Goal: Check status: Check status

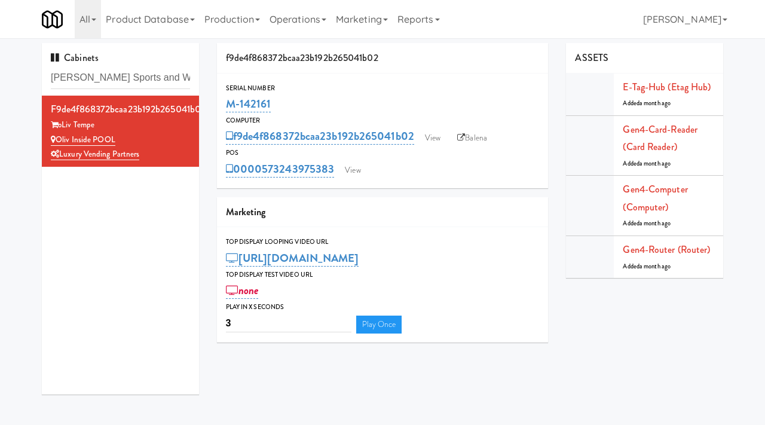
type input "[PERSON_NAME] Sports and Wellness"
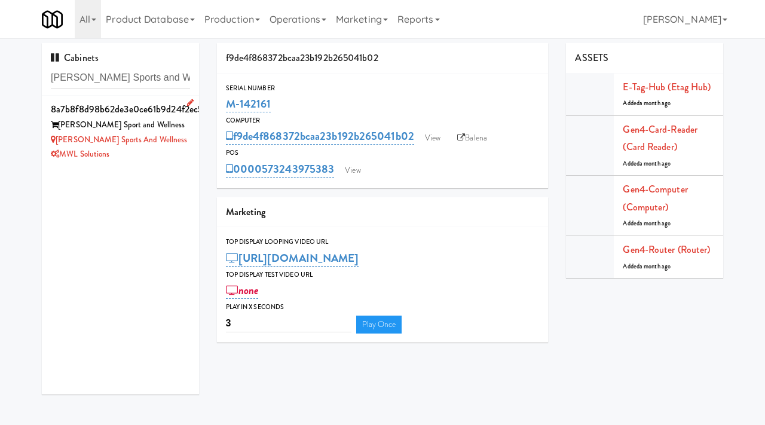
click at [167, 128] on div "[PERSON_NAME] Sport and Wellness" at bounding box center [120, 125] width 139 height 15
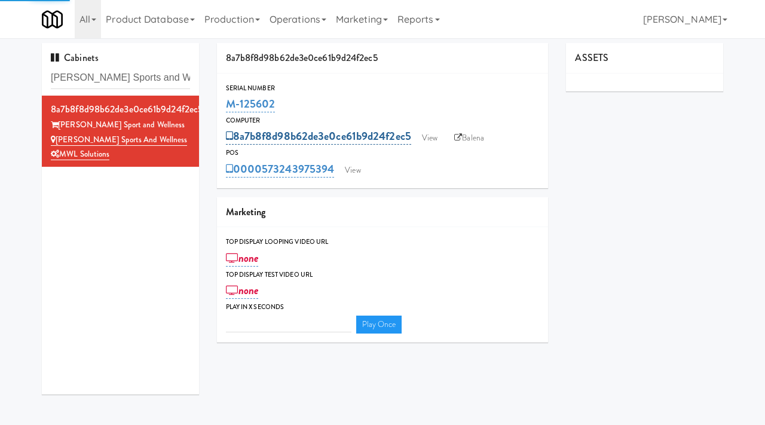
type input "3"
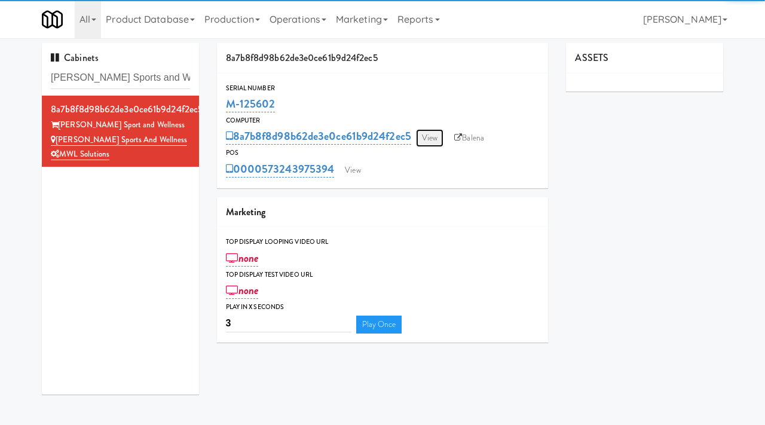
click at [423, 134] on link "View" at bounding box center [430, 138] width 28 height 18
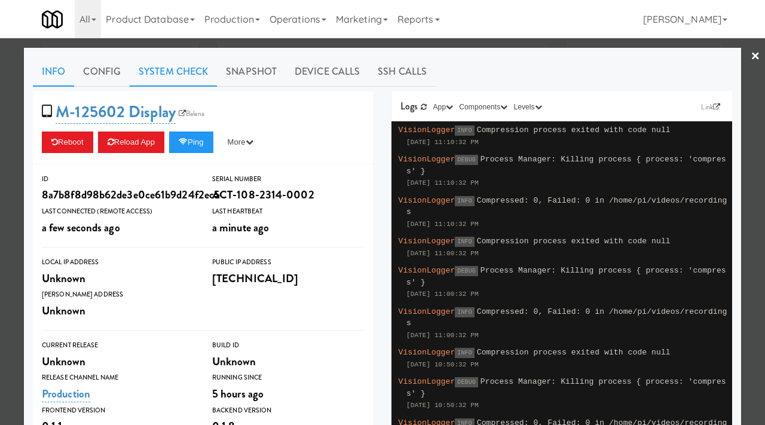
click at [181, 71] on link "System Check" at bounding box center [173, 72] width 87 height 30
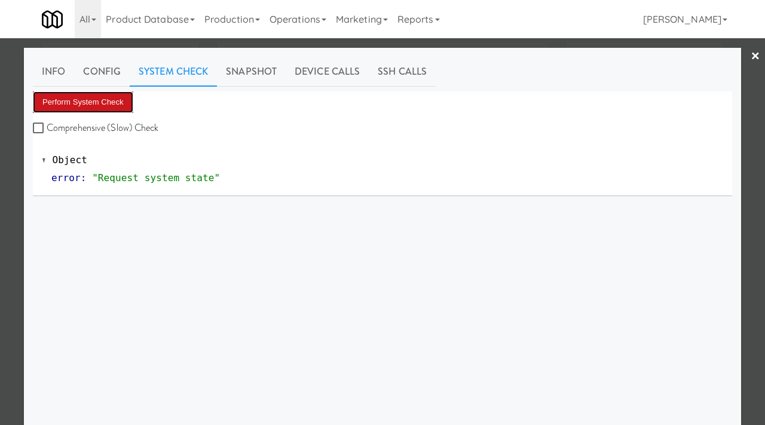
click at [82, 98] on button "Perform System Check" at bounding box center [83, 102] width 100 height 22
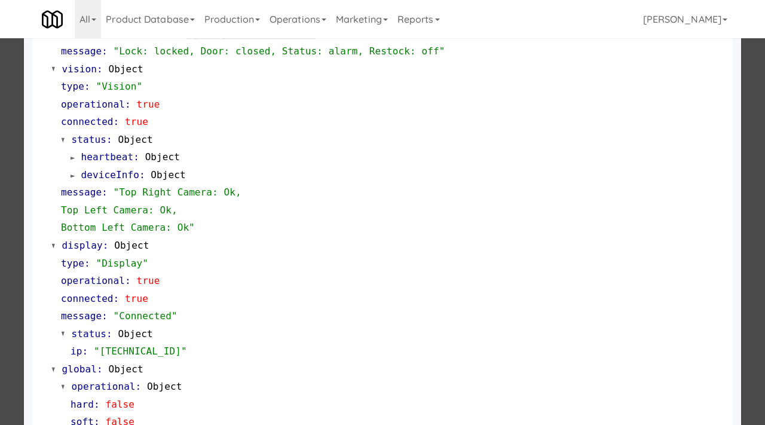
scroll to position [504, 0]
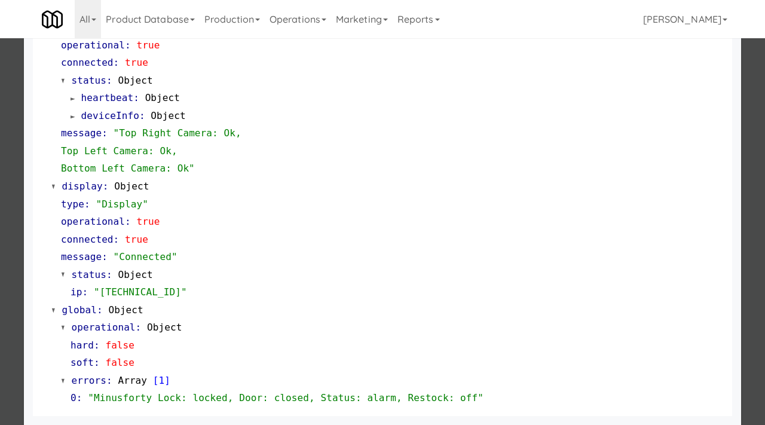
click at [2, 261] on div at bounding box center [382, 212] width 765 height 425
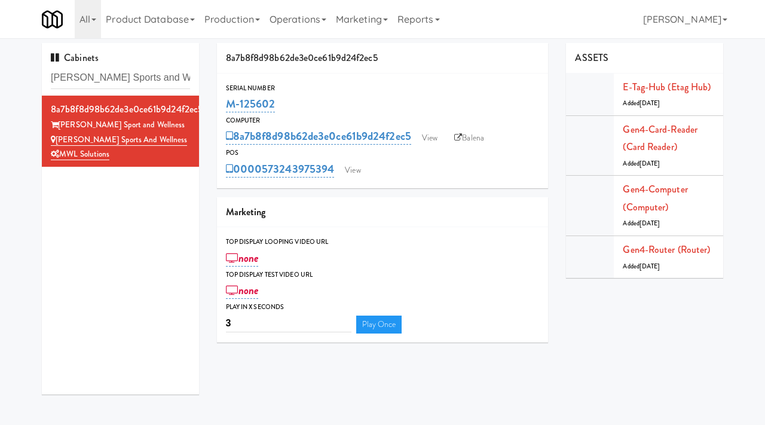
drag, startPoint x: 285, startPoint y: 102, endPoint x: 225, endPoint y: 102, distance: 59.8
click at [225, 102] on div "Serial Number M-125602" at bounding box center [383, 99] width 332 height 32
copy link "M-125602"
click at [431, 145] on link "View" at bounding box center [430, 138] width 28 height 18
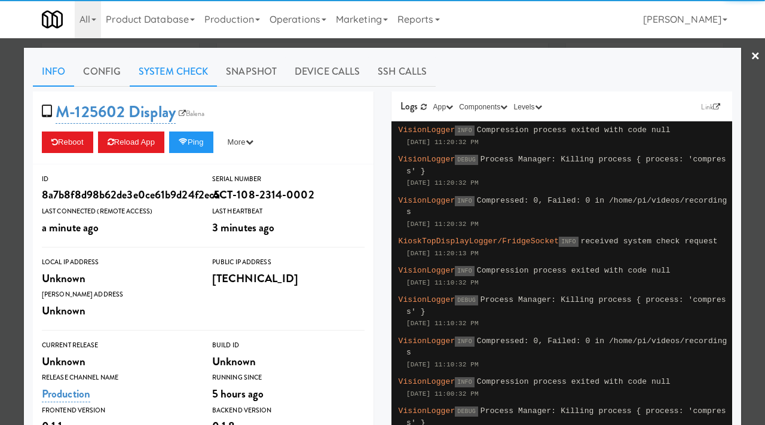
click at [188, 76] on link "System Check" at bounding box center [173, 72] width 87 height 30
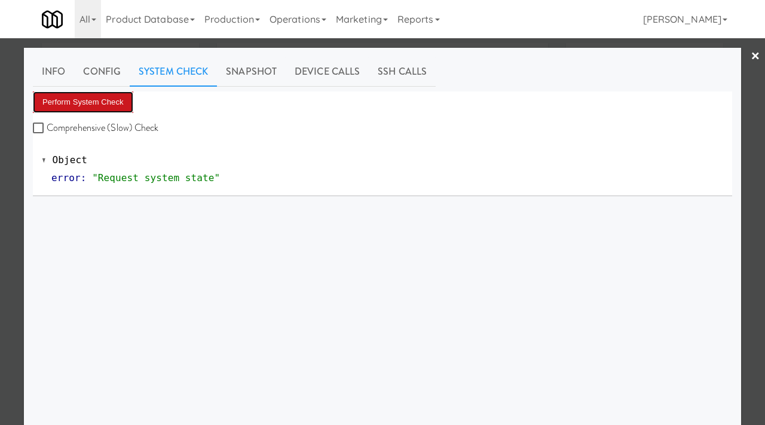
click at [89, 96] on button "Perform System Check" at bounding box center [83, 102] width 100 height 22
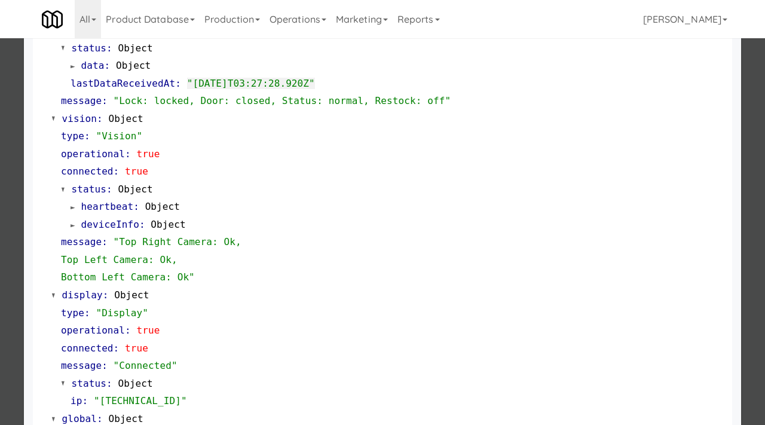
scroll to position [504, 0]
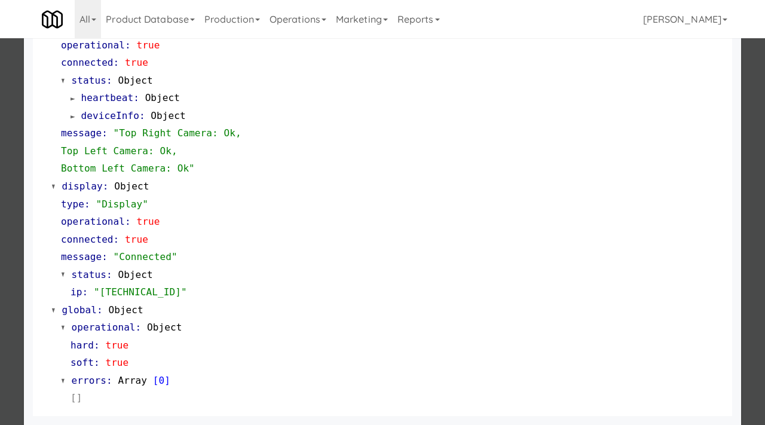
click at [0, 256] on div at bounding box center [382, 212] width 765 height 425
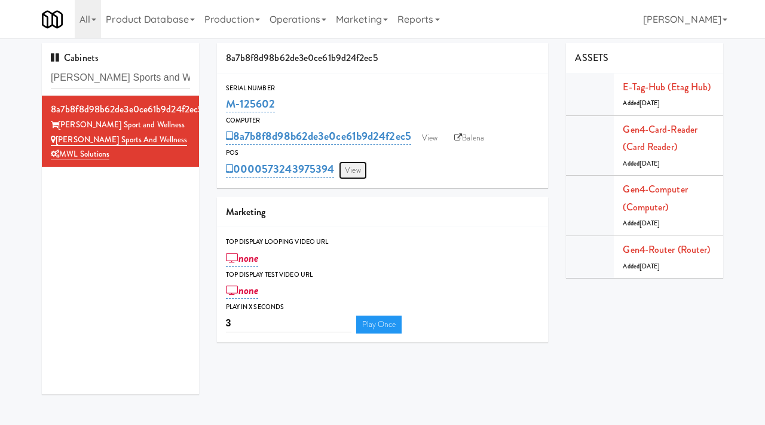
click at [359, 174] on link "View" at bounding box center [353, 170] width 28 height 18
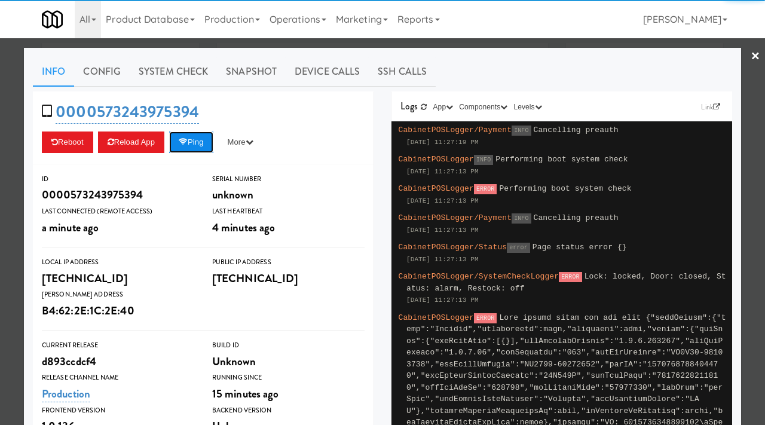
click at [184, 138] on button "Ping" at bounding box center [191, 143] width 44 height 22
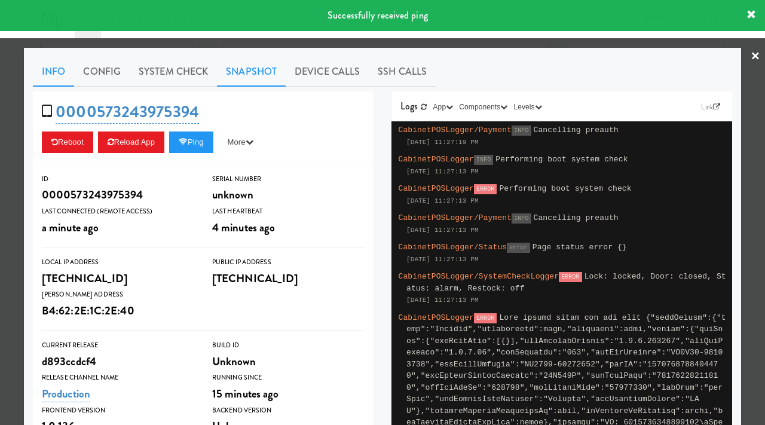
click at [264, 61] on link "Snapshot" at bounding box center [251, 72] width 69 height 30
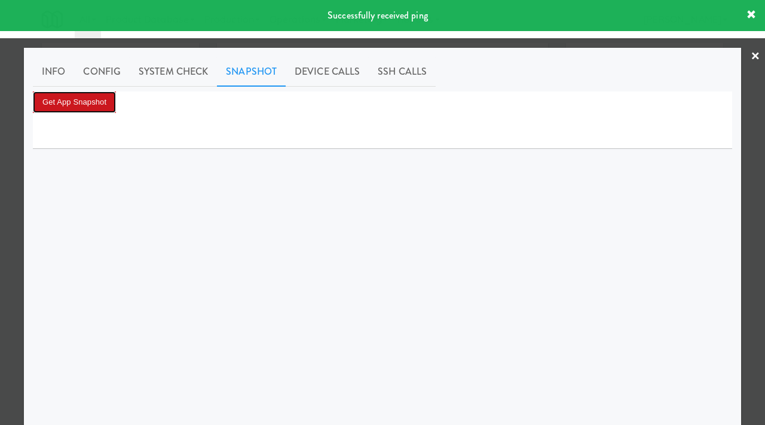
click at [88, 97] on button "Get App Snapshot" at bounding box center [74, 102] width 83 height 22
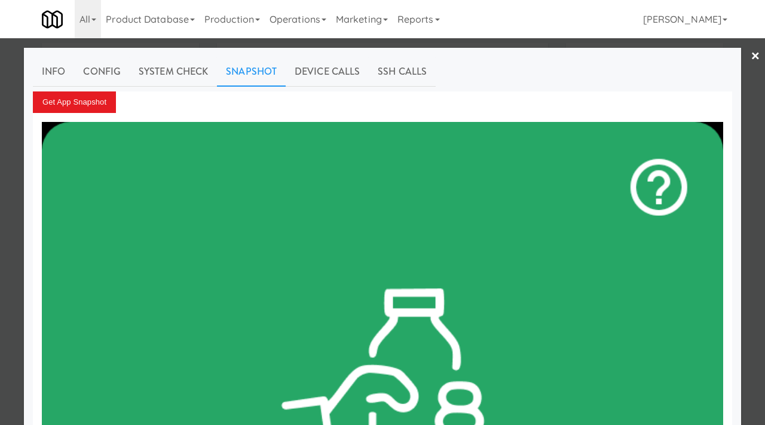
click at [1, 112] on div at bounding box center [382, 212] width 765 height 425
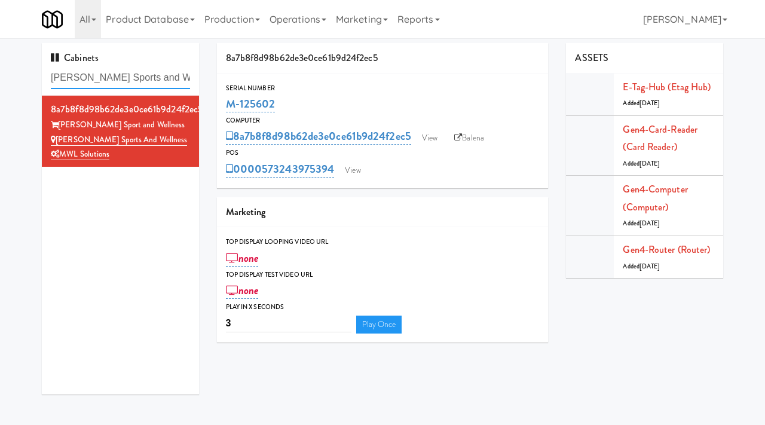
drag, startPoint x: 176, startPoint y: 78, endPoint x: 45, endPoint y: 77, distance: 130.4
click at [45, 77] on div "Cabinets [PERSON_NAME] Sports and Wellness" at bounding box center [120, 69] width 157 height 53
paste input "Riverwalk at [GEOGRAPHIC_DATA]"
type input "Riverwalk at [GEOGRAPHIC_DATA]"
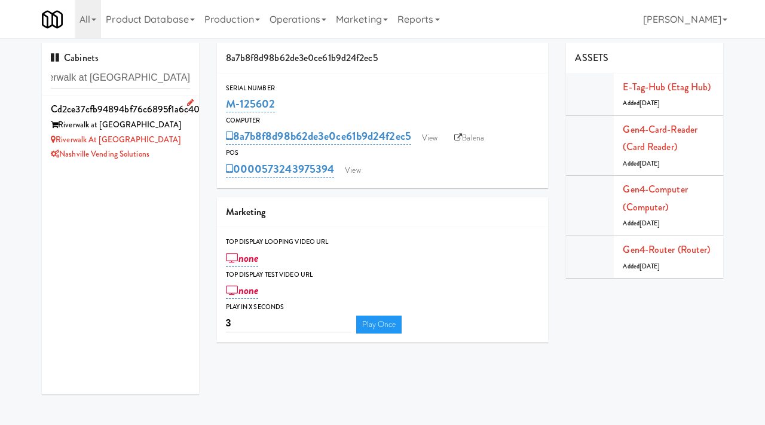
click at [178, 121] on div "Riverwalk at [GEOGRAPHIC_DATA]" at bounding box center [120, 125] width 139 height 15
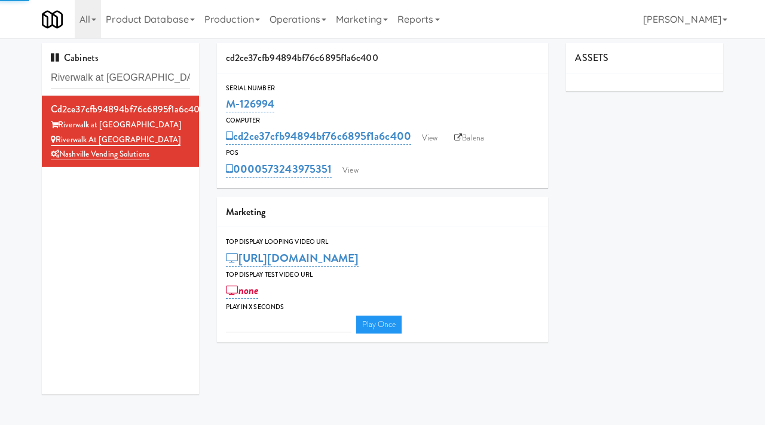
type input "3"
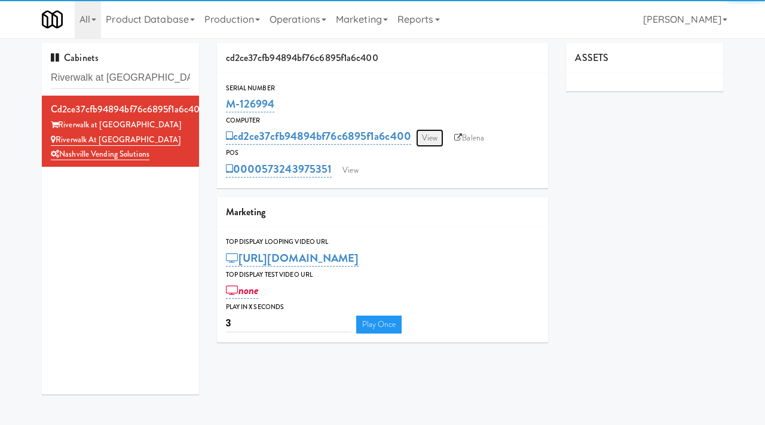
click at [433, 139] on link "View" at bounding box center [430, 138] width 28 height 18
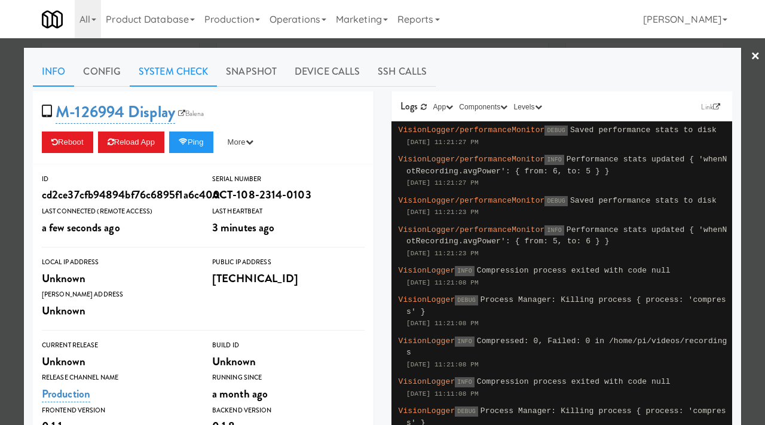
click at [194, 68] on link "System Check" at bounding box center [173, 72] width 87 height 30
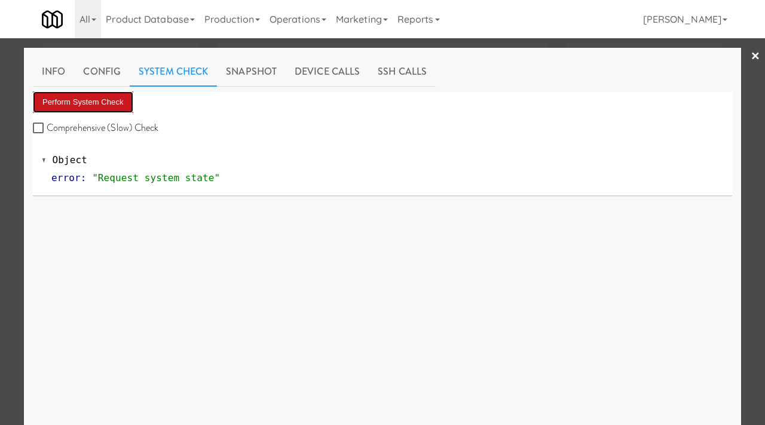
click at [103, 102] on button "Perform System Check" at bounding box center [83, 102] width 100 height 22
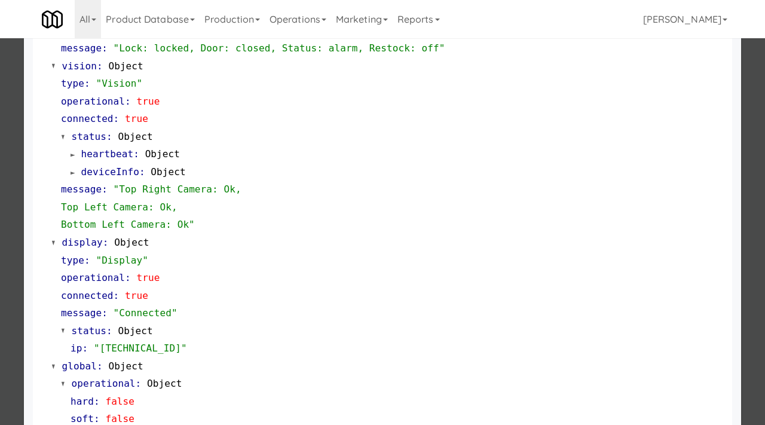
scroll to position [504, 0]
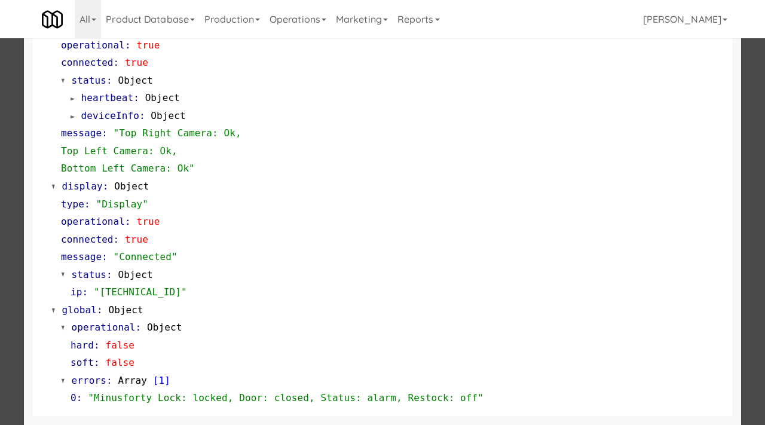
click at [0, 179] on div at bounding box center [382, 212] width 765 height 425
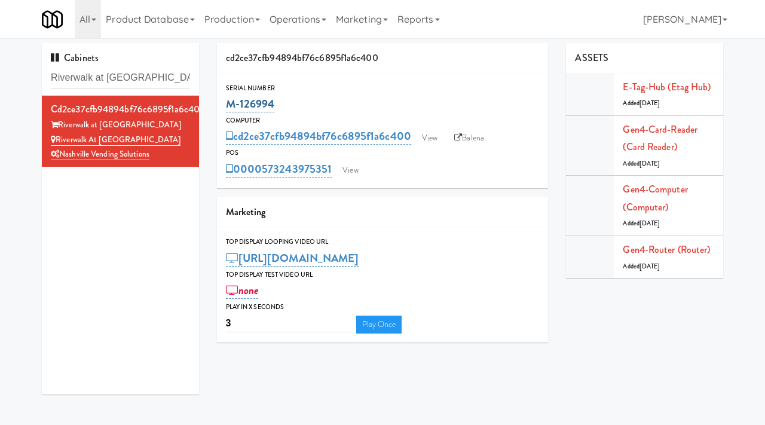
drag, startPoint x: 279, startPoint y: 109, endPoint x: 227, endPoint y: 109, distance: 52.6
click at [227, 109] on div "M-126994" at bounding box center [383, 104] width 314 height 20
copy link "M-126994"
click at [427, 135] on link "View" at bounding box center [430, 138] width 28 height 18
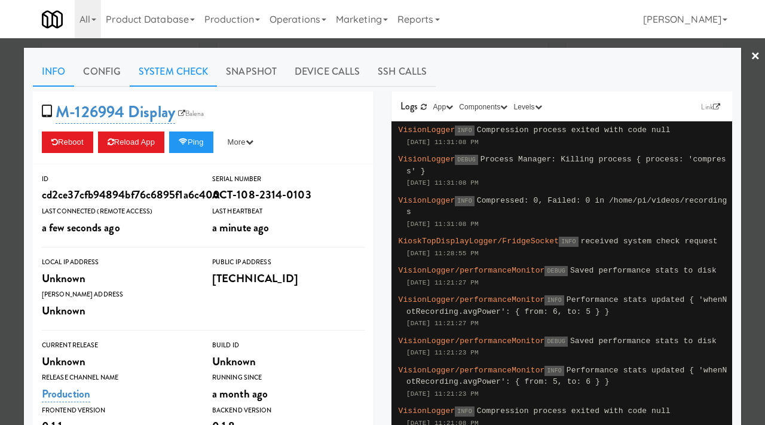
click at [166, 73] on link "System Check" at bounding box center [173, 72] width 87 height 30
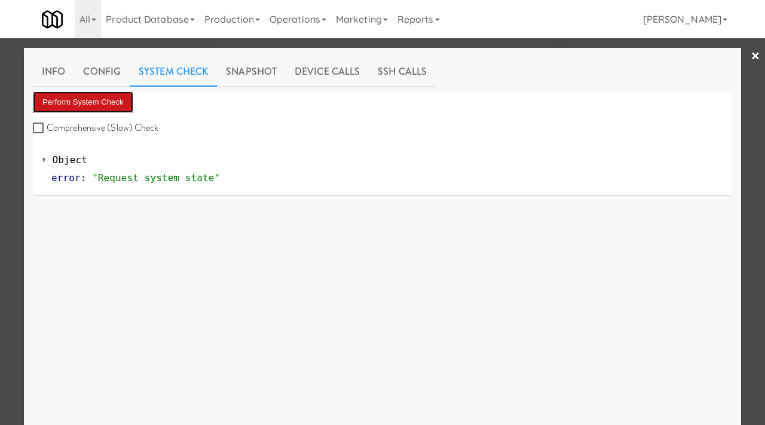
click at [72, 100] on button "Perform System Check" at bounding box center [83, 102] width 100 height 22
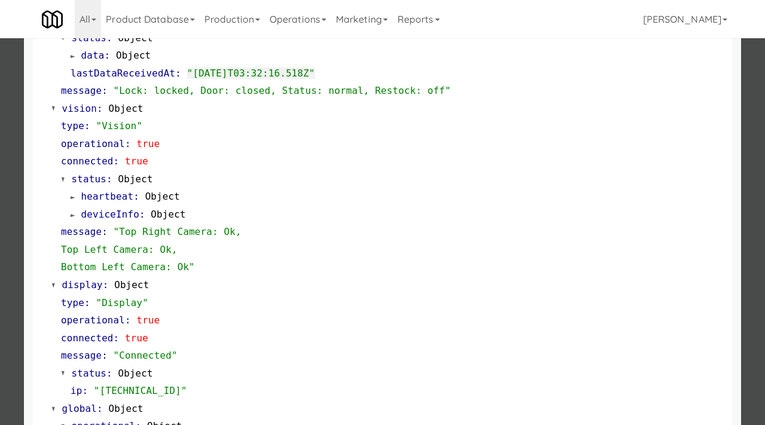
scroll to position [403, 0]
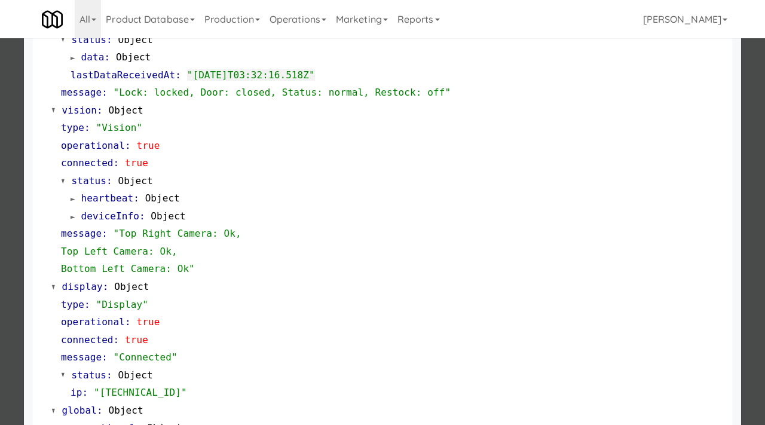
click at [11, 254] on div at bounding box center [382, 212] width 765 height 425
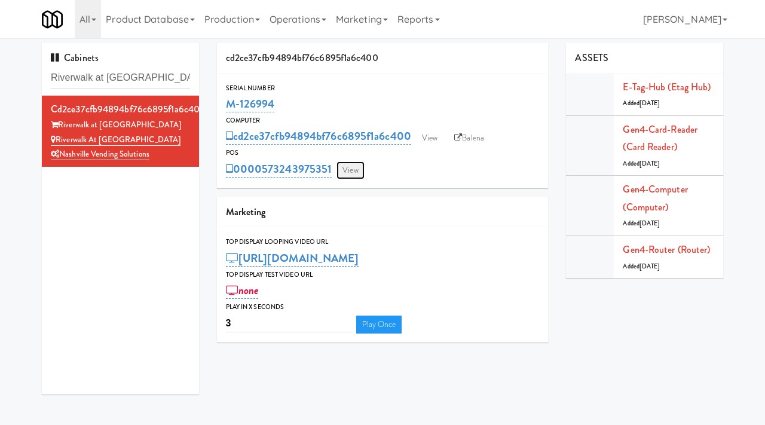
click at [351, 164] on link "View" at bounding box center [351, 170] width 28 height 18
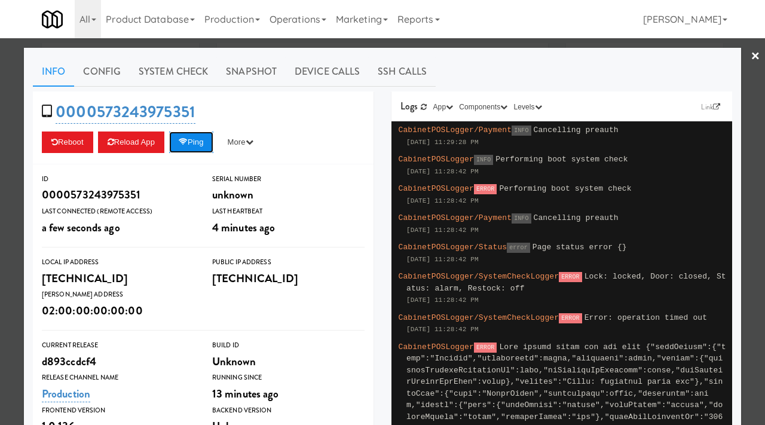
click at [194, 135] on button "Ping" at bounding box center [191, 143] width 44 height 22
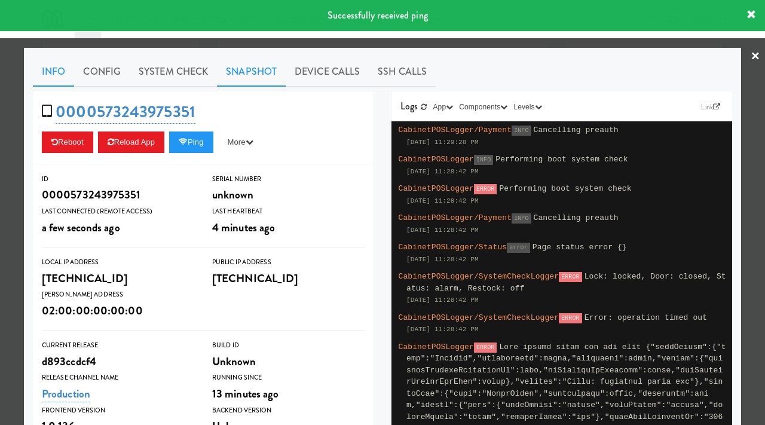
click at [246, 75] on link "Snapshot" at bounding box center [251, 72] width 69 height 30
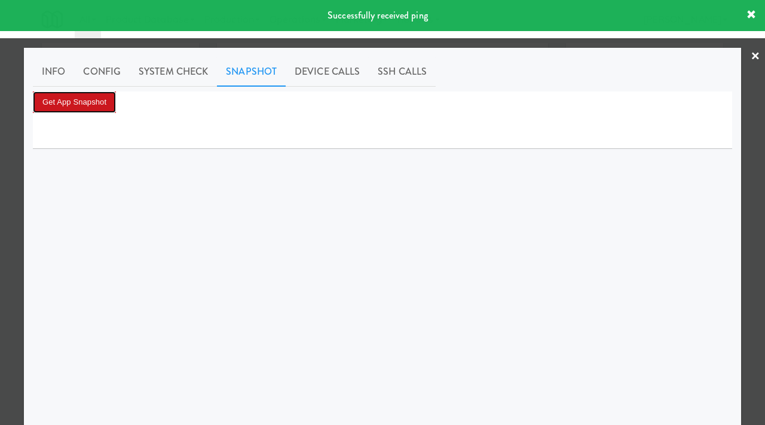
click at [94, 96] on button "Get App Snapshot" at bounding box center [74, 102] width 83 height 22
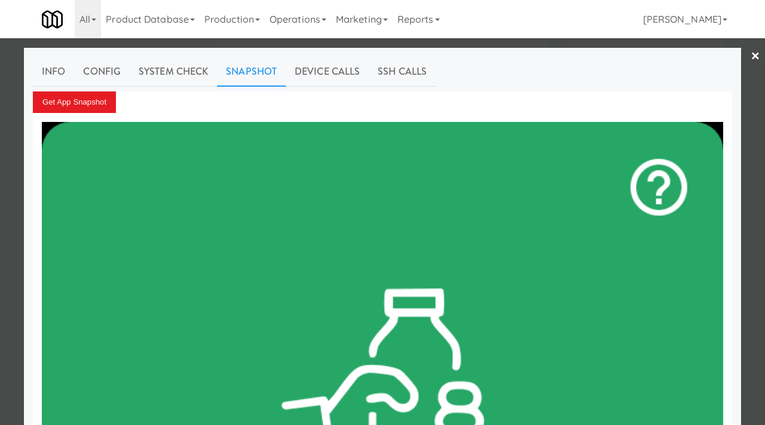
click at [0, 105] on div at bounding box center [382, 212] width 765 height 425
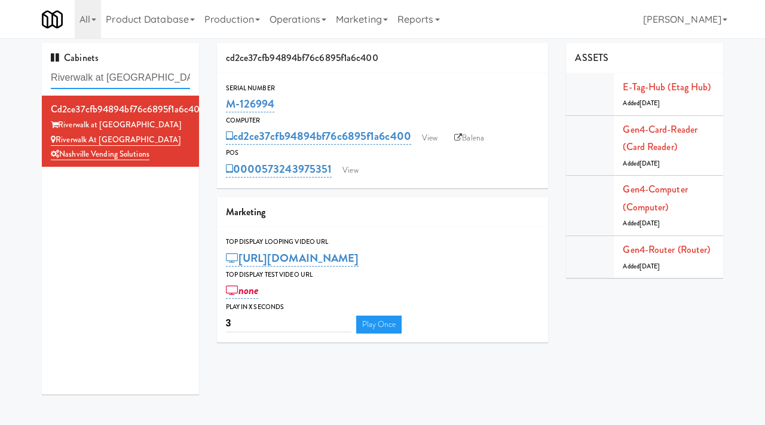
click at [148, 86] on input "Riverwalk at [GEOGRAPHIC_DATA]" at bounding box center [120, 78] width 139 height 22
click at [148, 81] on input "Riverwalk at [GEOGRAPHIC_DATA]" at bounding box center [120, 78] width 139 height 22
paste input "Cityline-Fridge-Lef"
type input "Cityline-Fridge-Left"
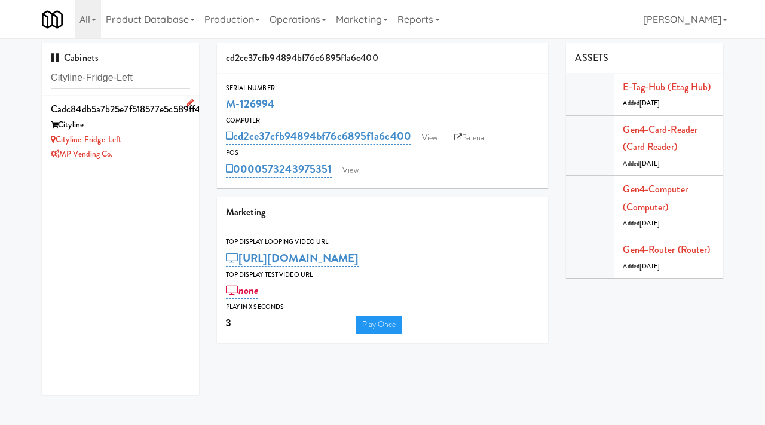
click at [153, 126] on div "Cityline" at bounding box center [120, 125] width 139 height 15
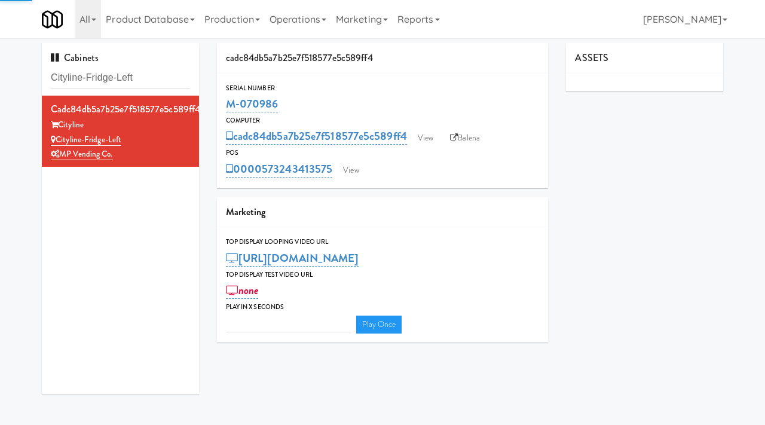
type input "3"
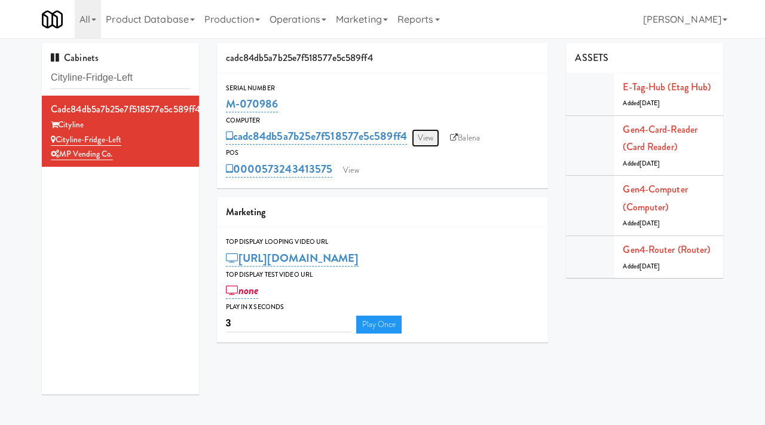
click at [429, 138] on link "View" at bounding box center [426, 138] width 28 height 18
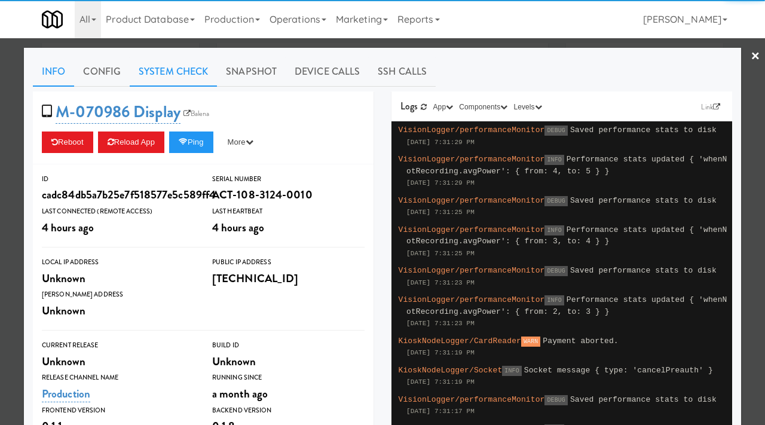
click at [177, 71] on link "System Check" at bounding box center [173, 72] width 87 height 30
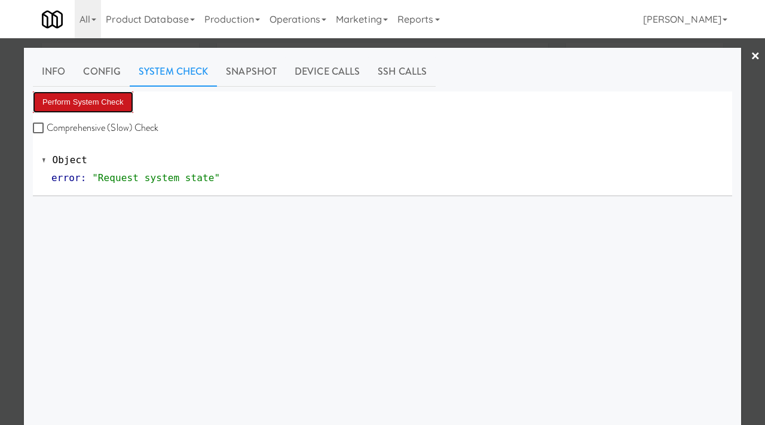
click at [98, 109] on button "Perform System Check" at bounding box center [83, 102] width 100 height 22
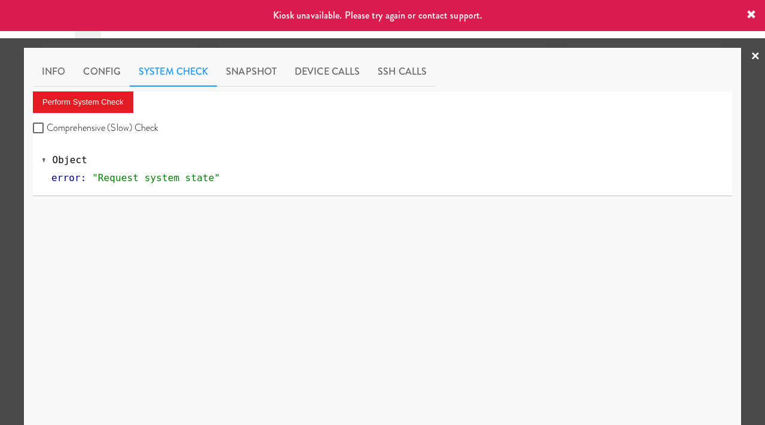
click at [0, 203] on div at bounding box center [382, 212] width 765 height 425
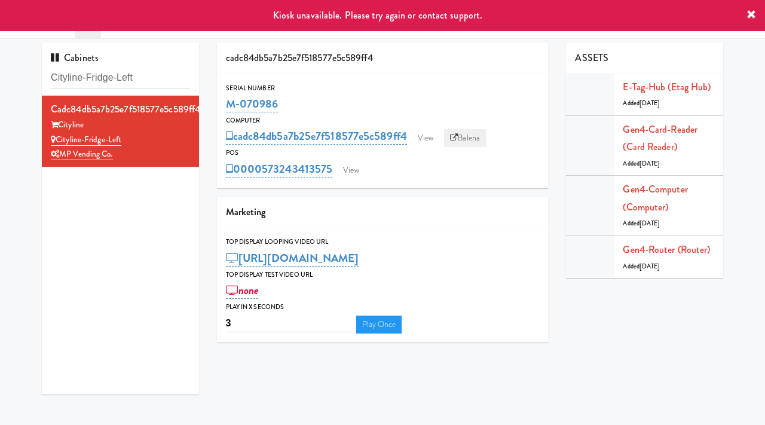
click at [468, 142] on link "Balena" at bounding box center [465, 138] width 42 height 18
